Goal: Navigation & Orientation: Find specific page/section

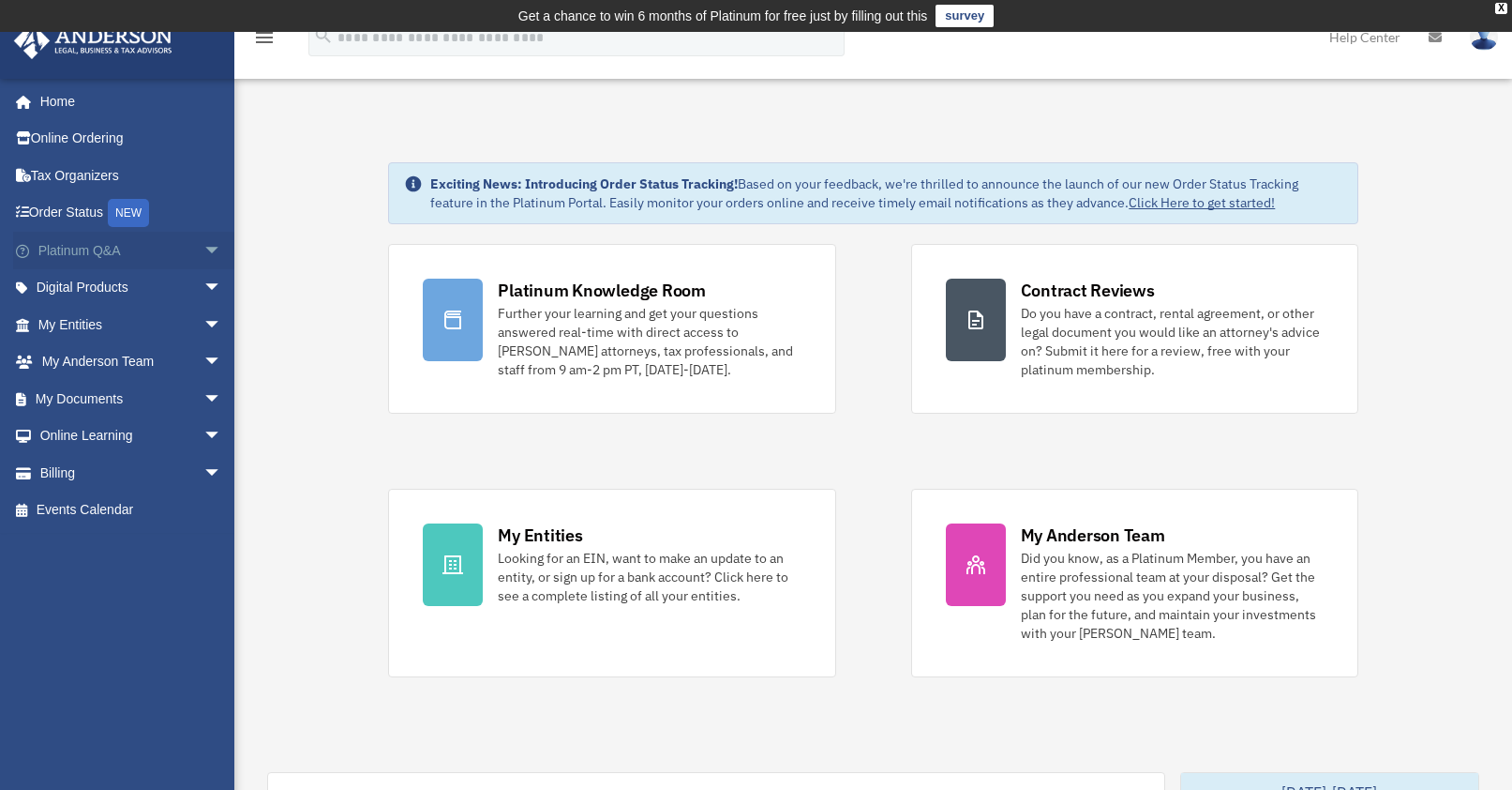
click at [203, 251] on span "arrow_drop_down" at bounding box center [221, 251] width 38 height 39
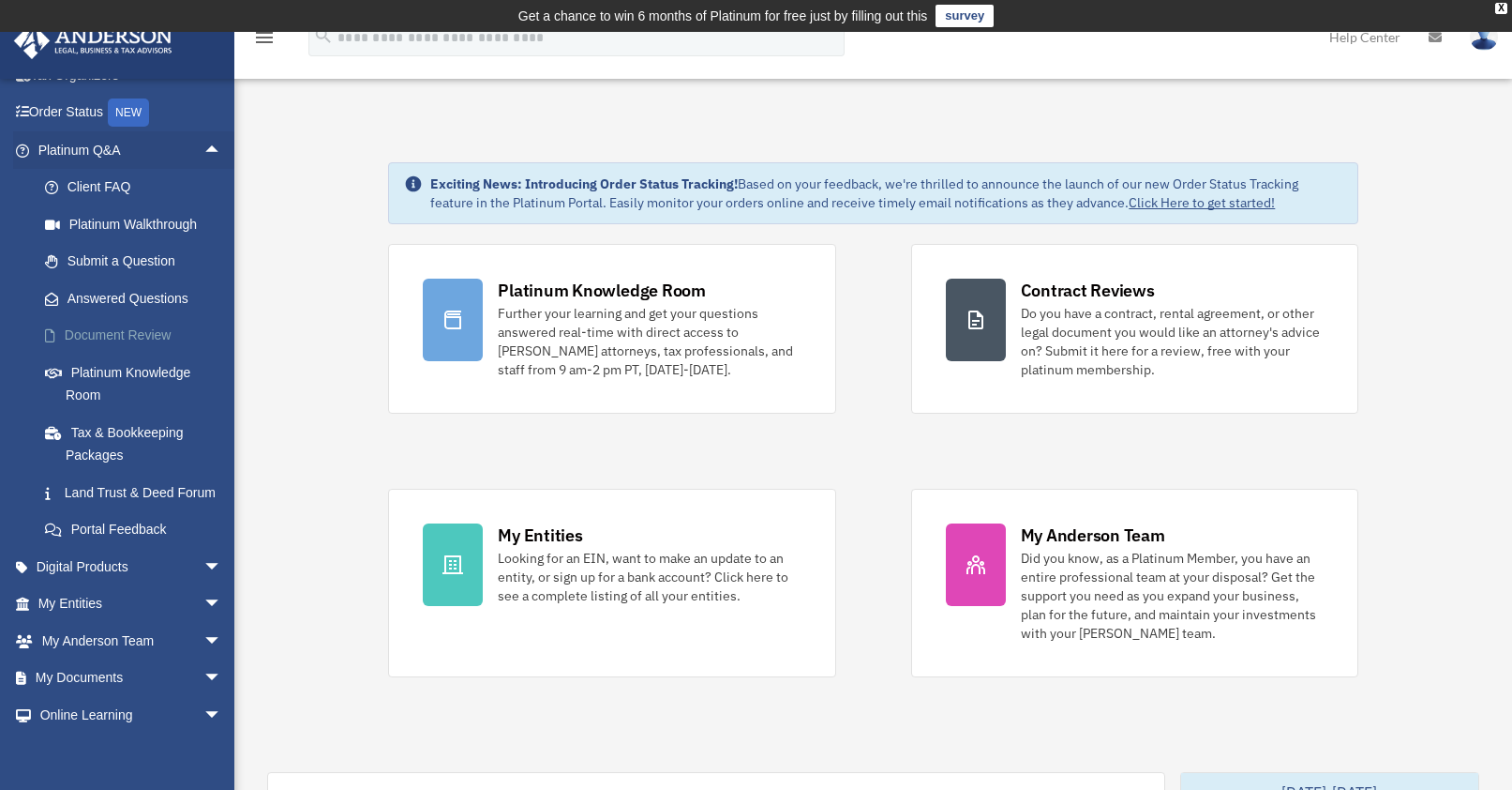
scroll to position [180, 0]
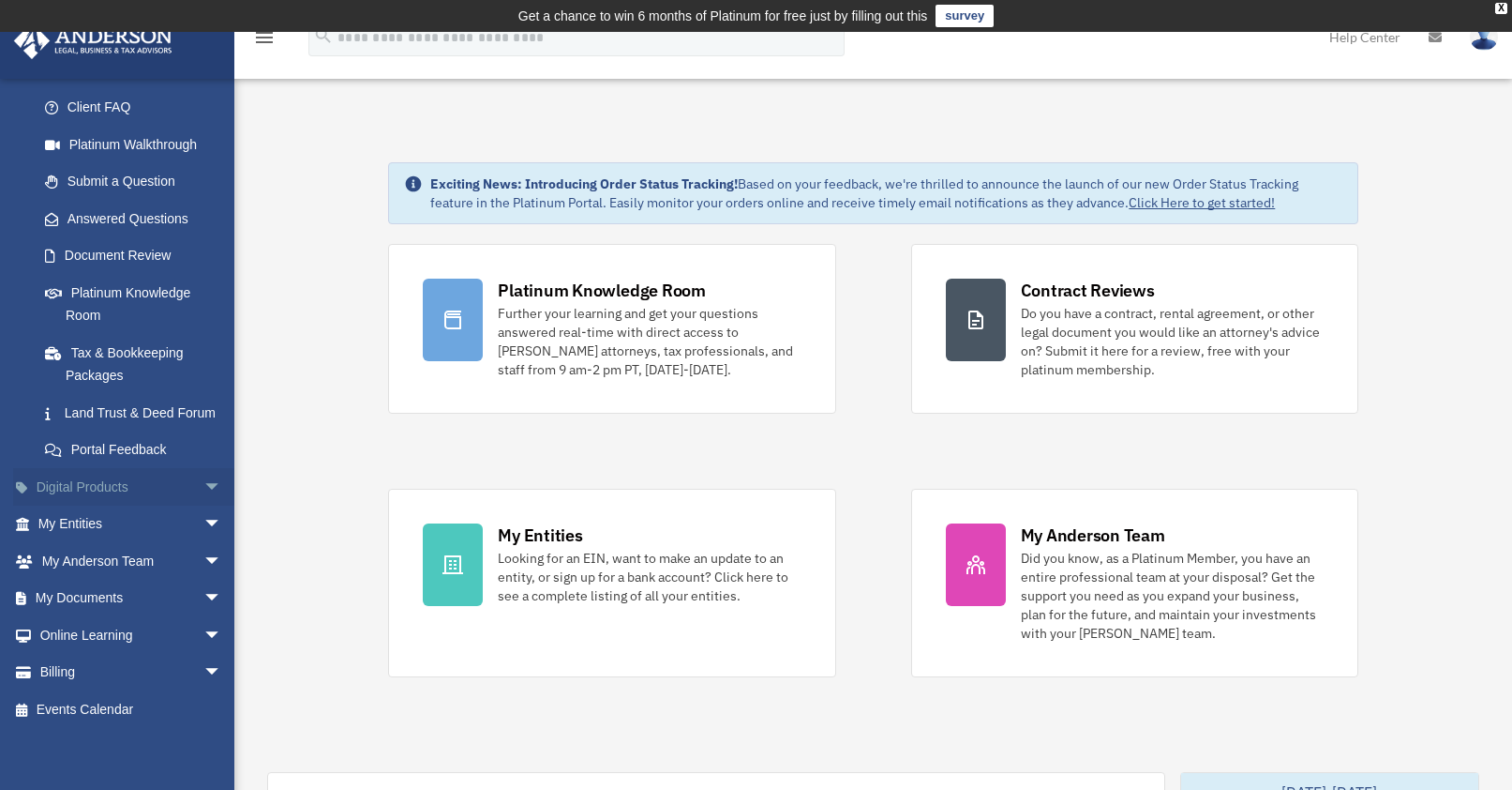
click at [203, 502] on span "arrow_drop_down" at bounding box center [221, 488] width 38 height 39
click at [203, 502] on span "arrow_drop_up" at bounding box center [221, 488] width 38 height 39
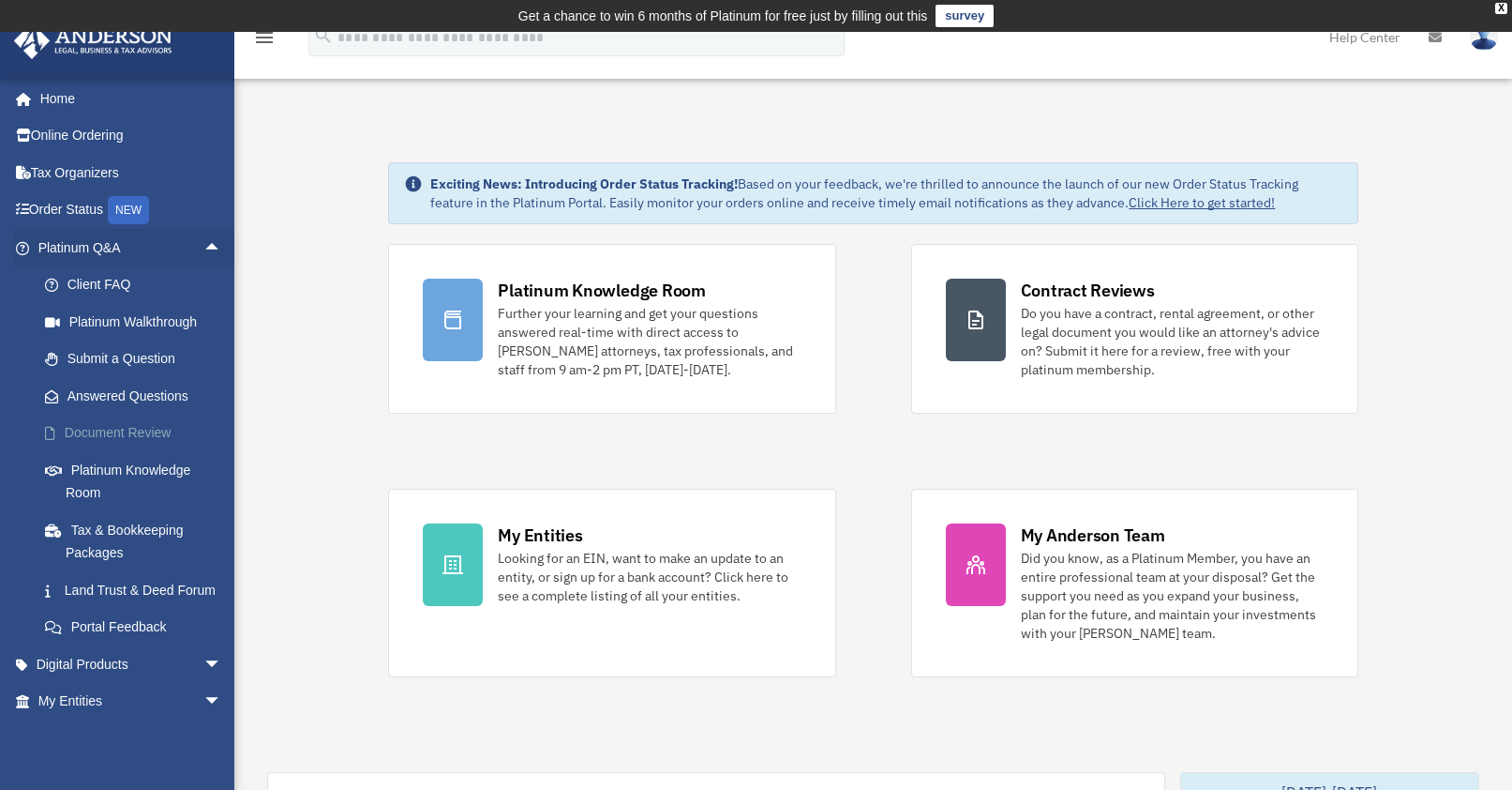
scroll to position [0, 0]
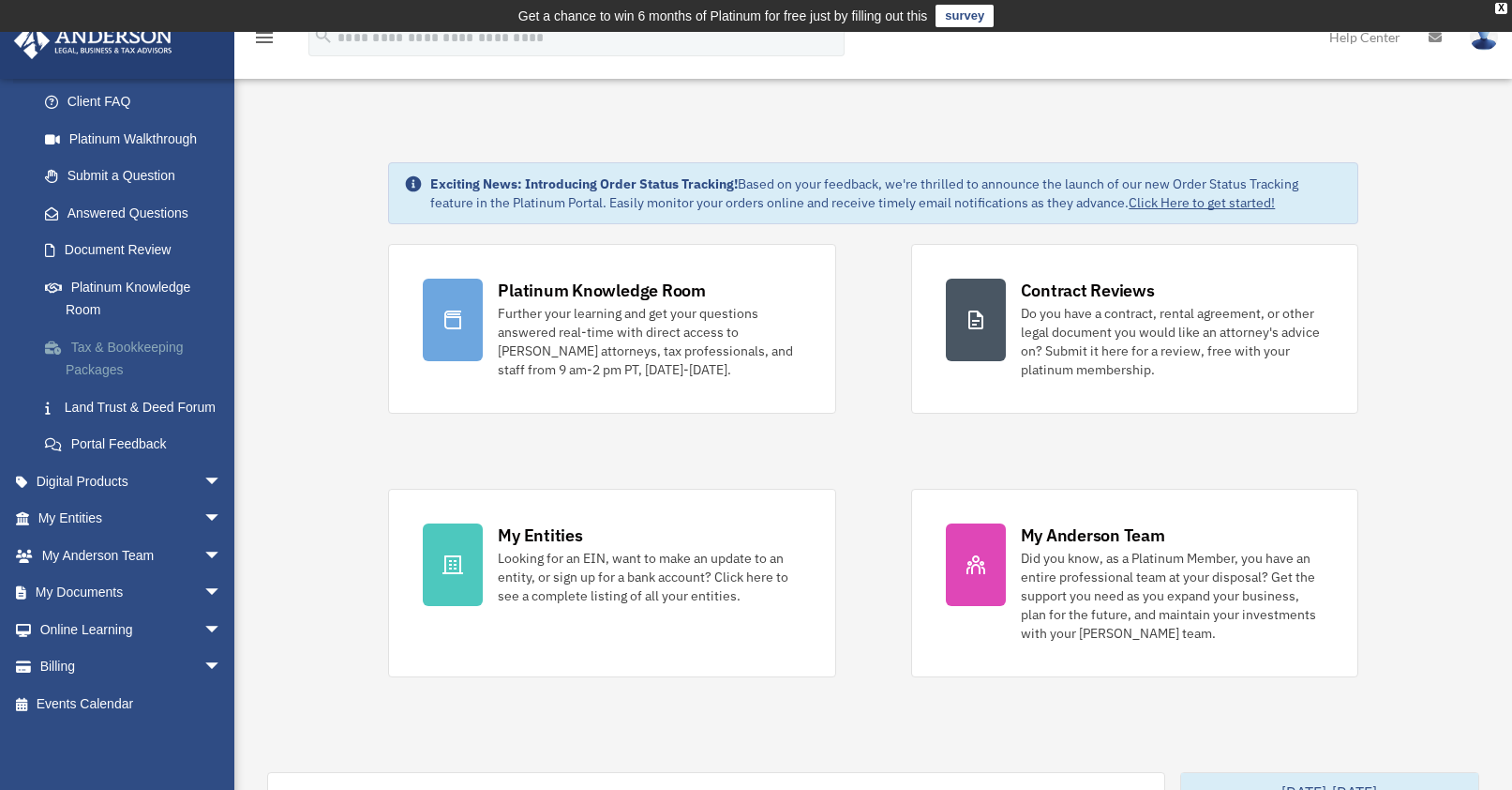
scroll to position [208, 0]
click at [203, 518] on span "arrow_drop_down" at bounding box center [221, 520] width 38 height 39
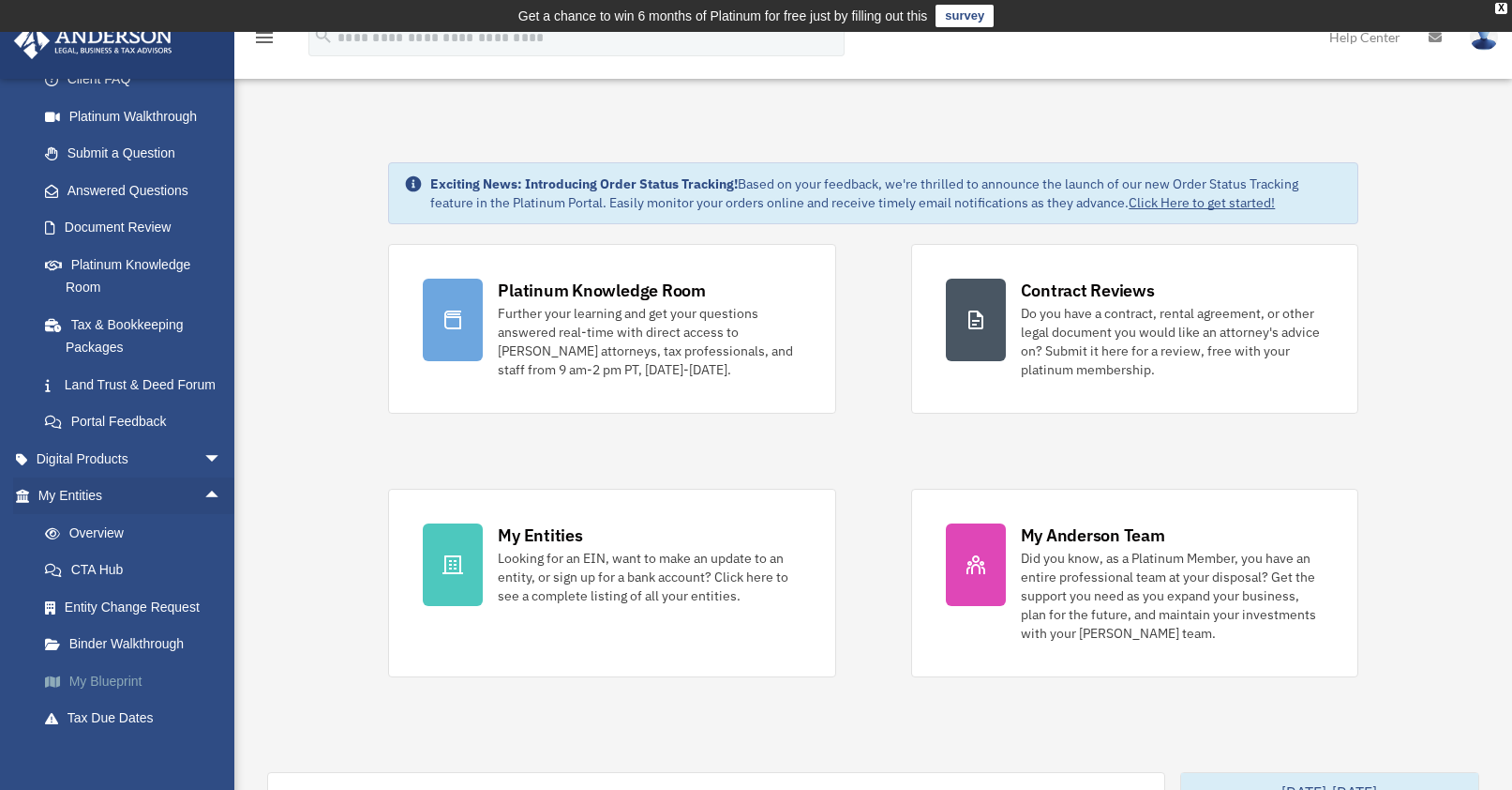
click at [119, 695] on link "My Blueprint" at bounding box center [138, 681] width 224 height 38
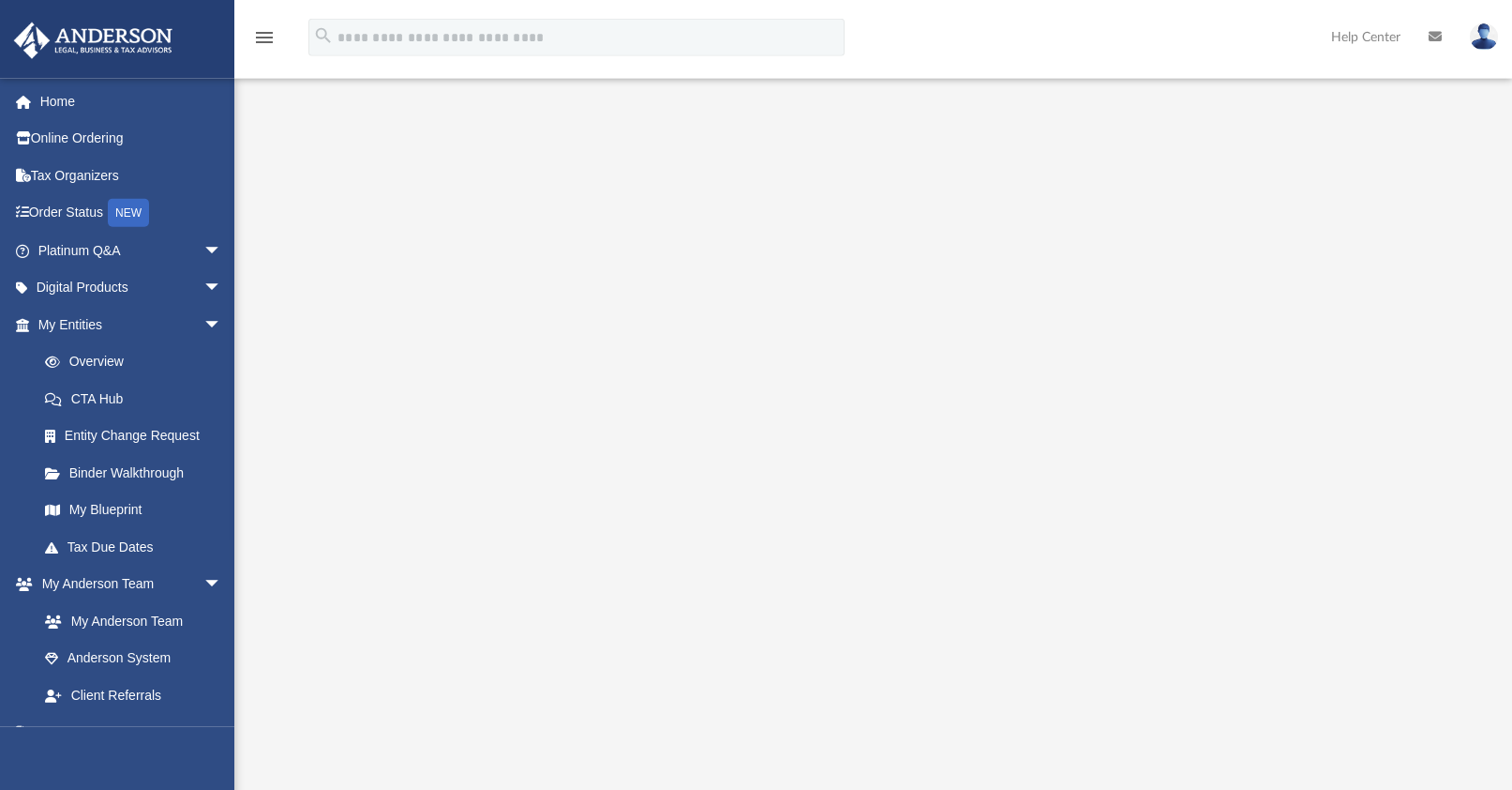
scroll to position [508, 0]
